Goal: Task Accomplishment & Management: Complete application form

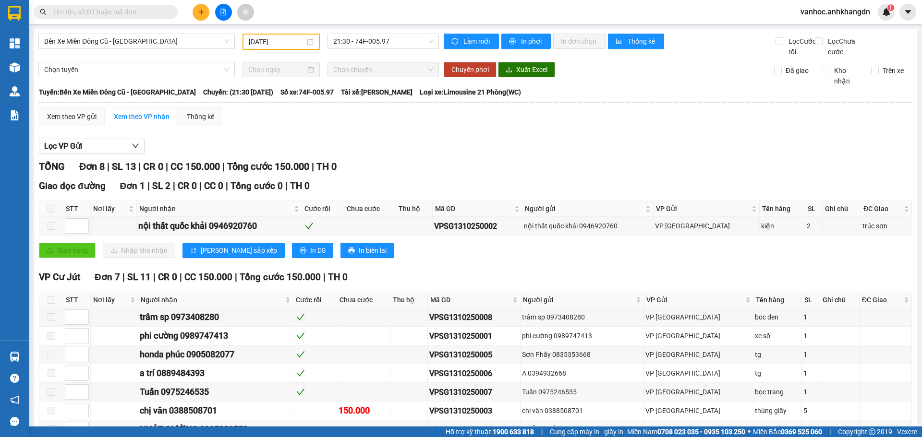
click at [203, 13] on icon "plus" at bounding box center [201, 12] width 7 height 7
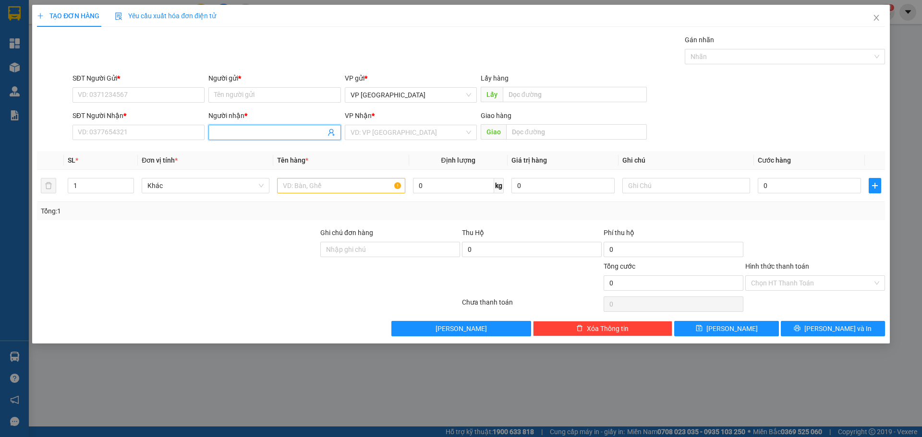
click at [253, 130] on input "Người nhận *" at bounding box center [269, 132] width 111 height 11
paste input "ê"
paste input "ị"
paste input "ấ"
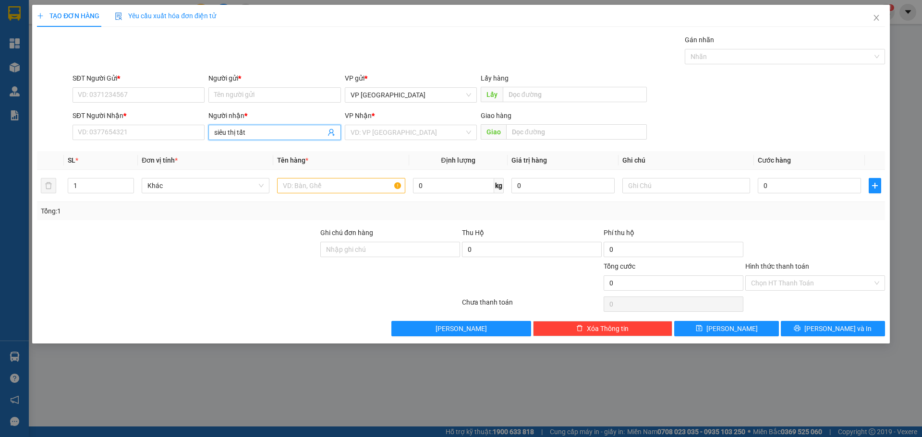
type input "siêu thị tất"
click at [251, 157] on div "siêu thị tất thắng - 0962645027" at bounding box center [274, 151] width 132 height 15
type input "0962645027"
type input "siêu thị [PERSON_NAME]"
drag, startPoint x: 128, startPoint y: 134, endPoint x: 38, endPoint y: 132, distance: 89.8
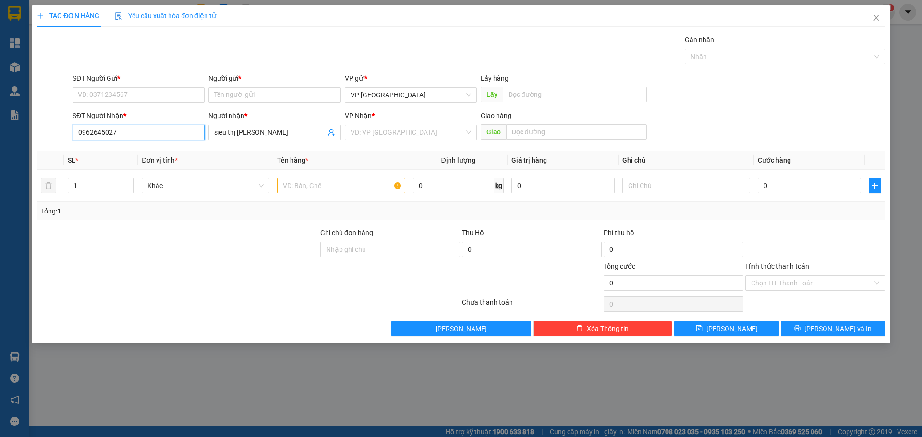
click at [39, 132] on div "SĐT Người Nhận * 0962645027 0962645027 Người nhận * siêu thị tất thắng VP Nhận …" at bounding box center [461, 127] width 850 height 34
drag, startPoint x: 283, startPoint y: 133, endPoint x: 172, endPoint y: 142, distance: 111.3
click at [172, 142] on div "SĐT Người Nhận * 0962645027 Người nhận * siêu thị tất thắng siêu thị tất thắng …" at bounding box center [479, 127] width 816 height 34
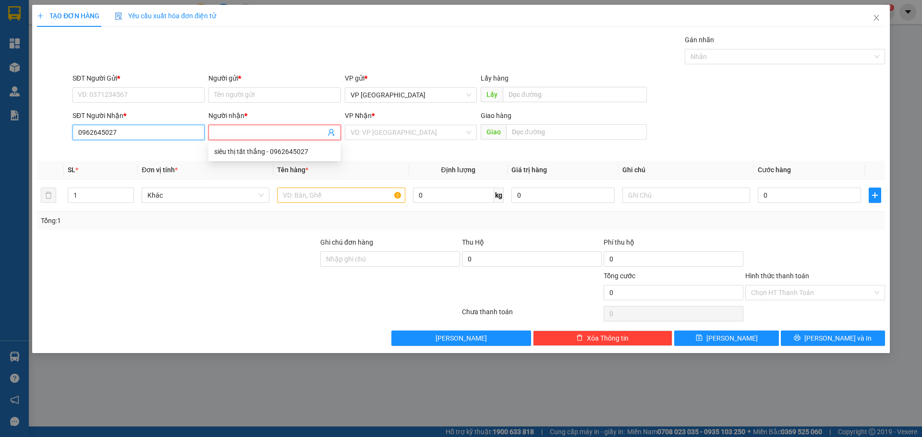
click at [158, 137] on input "0962645027" at bounding box center [138, 132] width 132 height 15
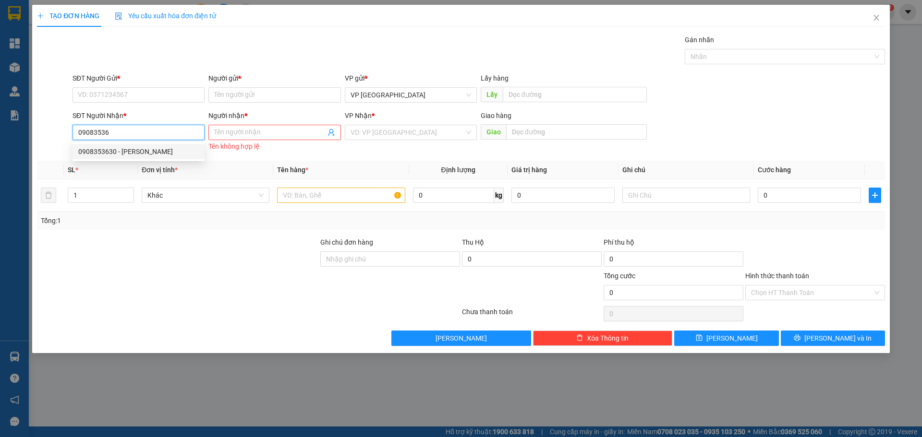
click at [167, 148] on div "0908353630 - [PERSON_NAME]" at bounding box center [138, 151] width 120 height 11
type input "0908353630"
type input "C Vân tất thắng"
type input "siêu thi [PERSON_NAME]"
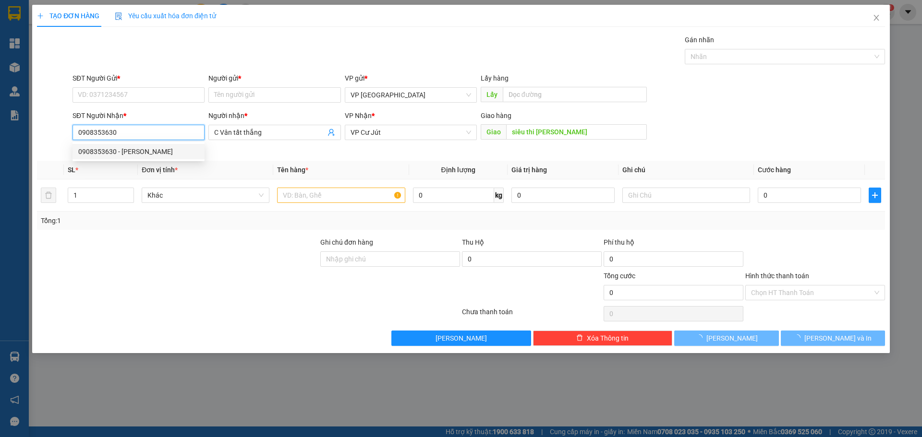
type input "30.000"
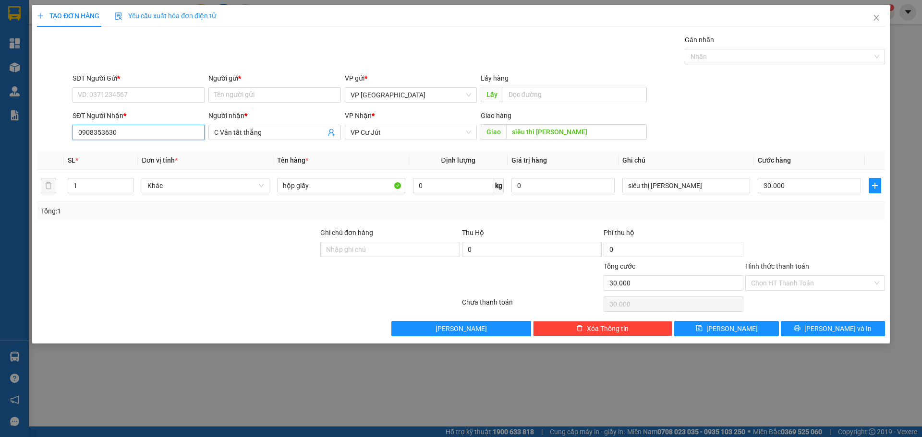
drag, startPoint x: 111, startPoint y: 131, endPoint x: 38, endPoint y: 127, distance: 73.0
click at [41, 127] on div "SĐT Người Nhận * 0908353630 0908353630 Người nhận * C Vân tất thắng VP Nhận * V…" at bounding box center [461, 127] width 850 height 34
type input "0908353630"
click at [108, 98] on input "SĐT Người Gửi *" at bounding box center [138, 94] width 132 height 15
paste input "0908353630"
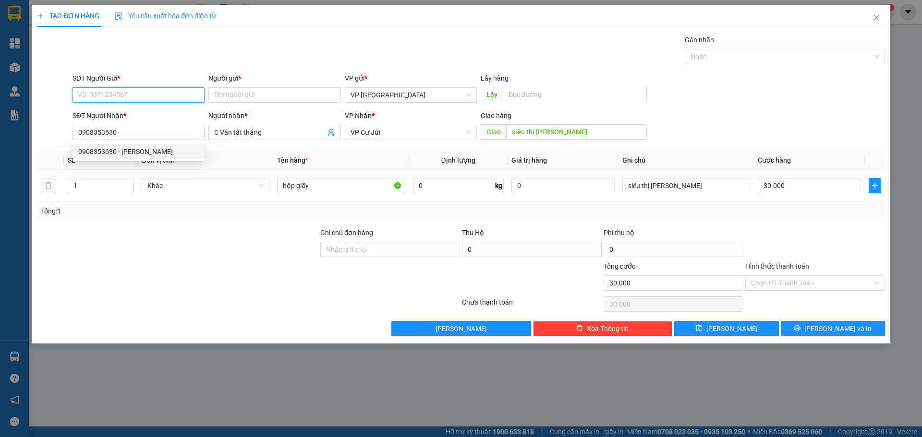
type input "0908353630"
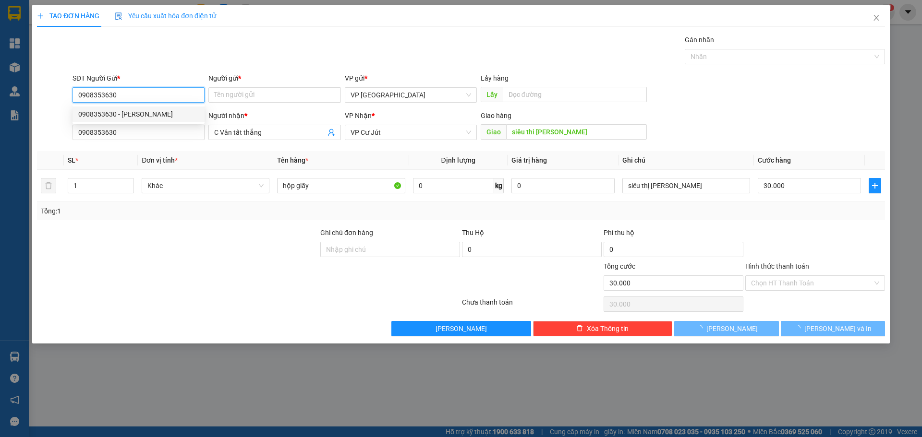
click at [144, 115] on div "0908353630 - [PERSON_NAME]" at bounding box center [138, 114] width 120 height 11
type input "C Vân tất thắng"
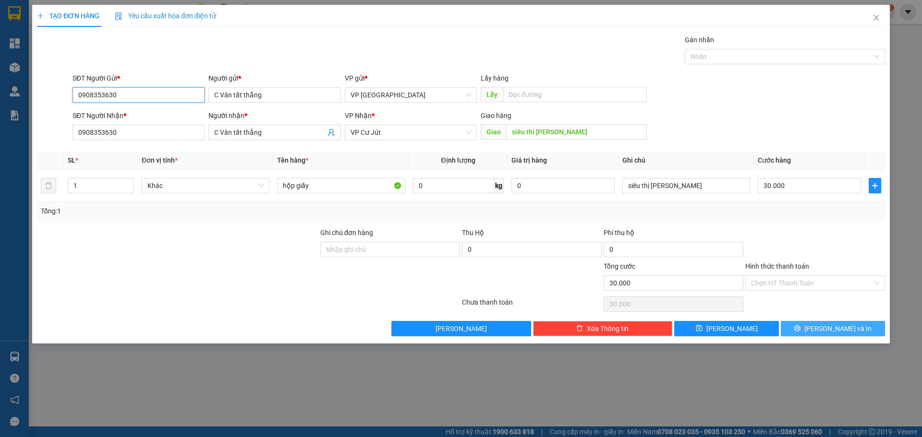
type input "0908353630"
click at [836, 327] on span "[PERSON_NAME] và In" at bounding box center [837, 329] width 67 height 11
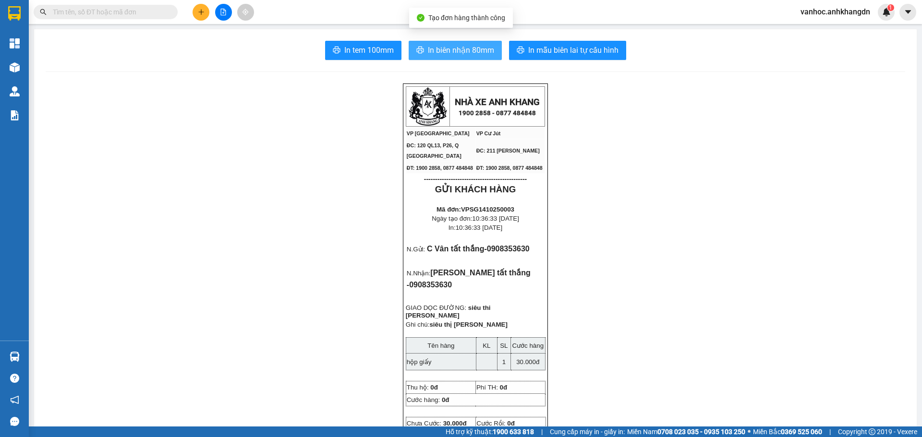
click at [490, 44] on button "In biên nhận 80mm" at bounding box center [455, 50] width 93 height 19
